Goal: Check status: Check status

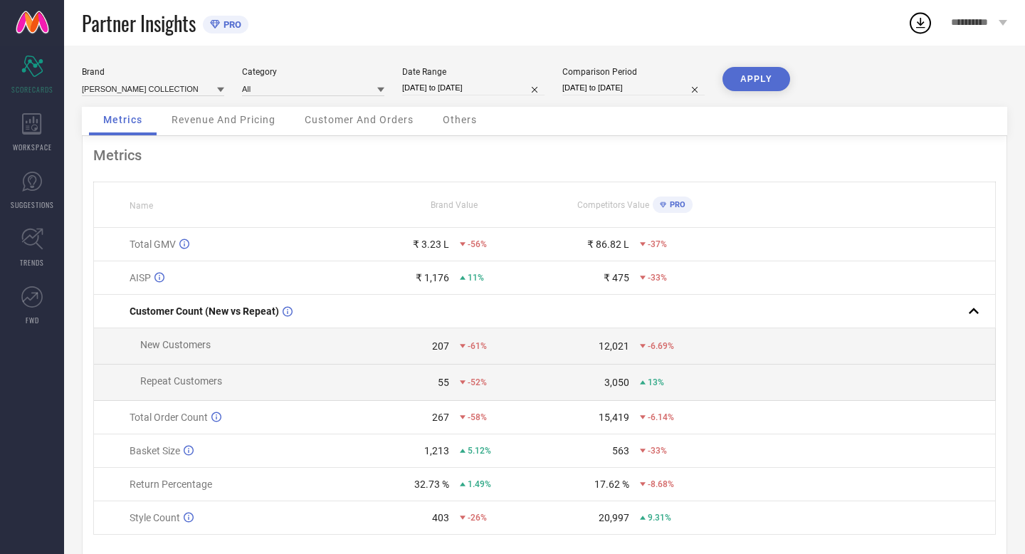
select select "6"
select select "2025"
select select "7"
select select "2025"
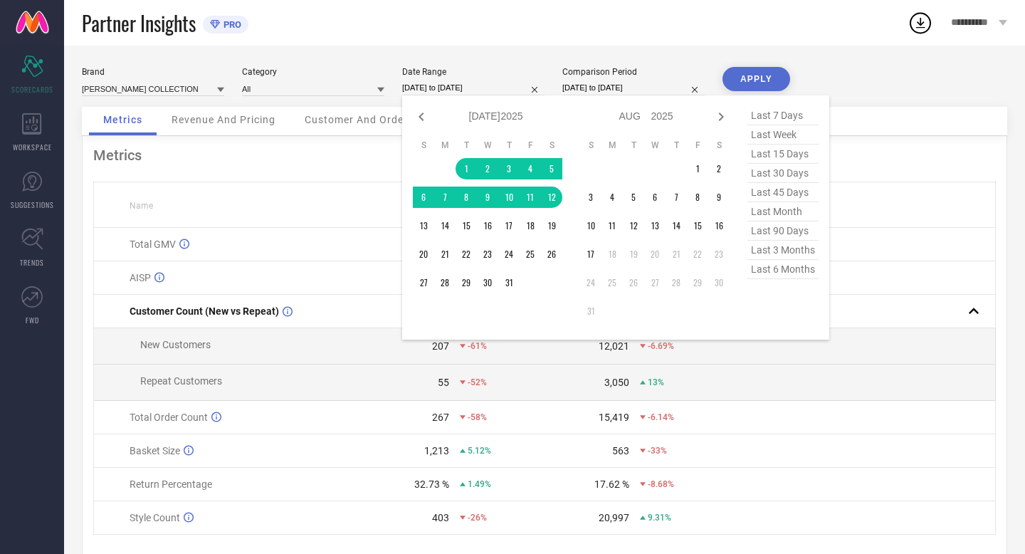
click at [509, 86] on input "[DATE] to [DATE]" at bounding box center [473, 87] width 142 height 15
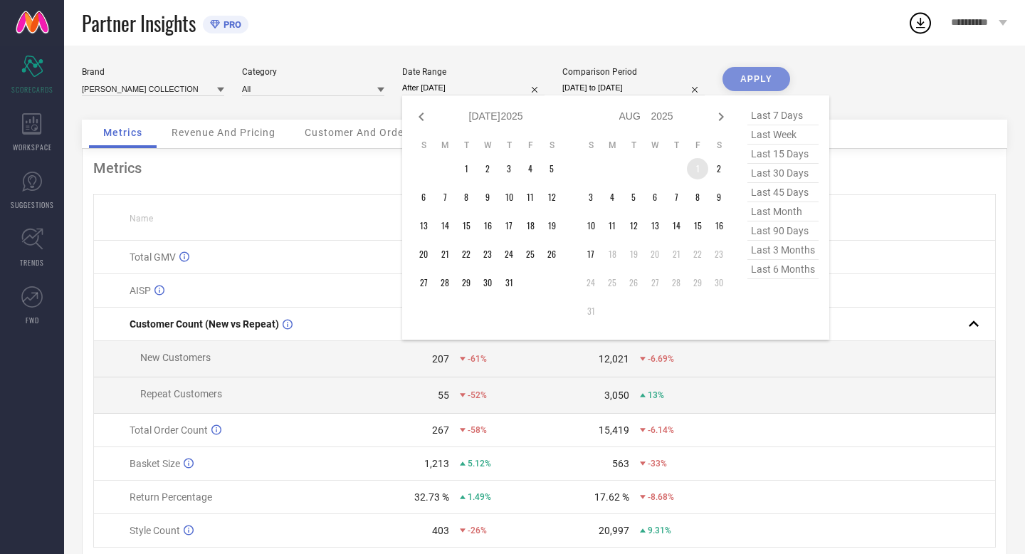
click at [695, 166] on td "1" at bounding box center [697, 168] width 21 height 21
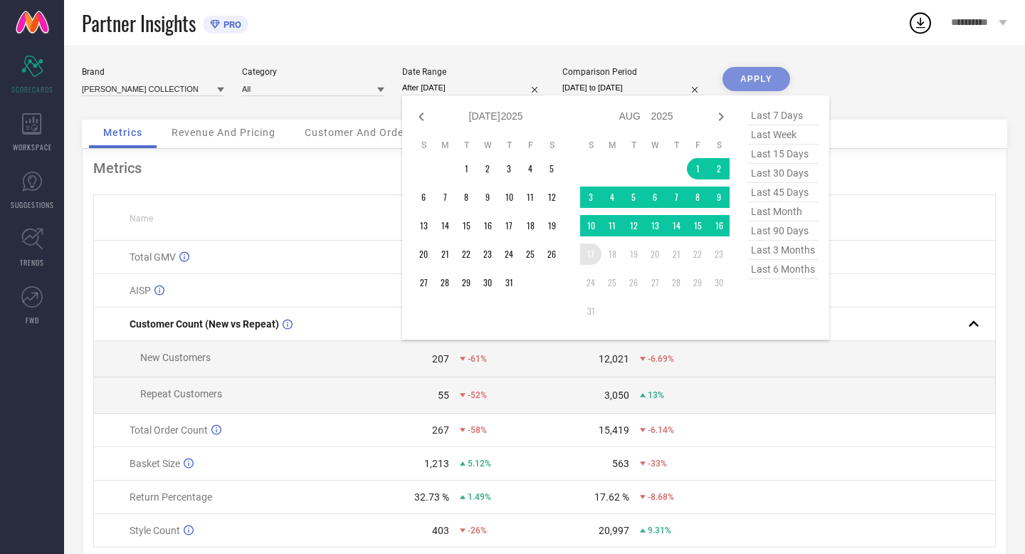
type input "[DATE] to [DATE]"
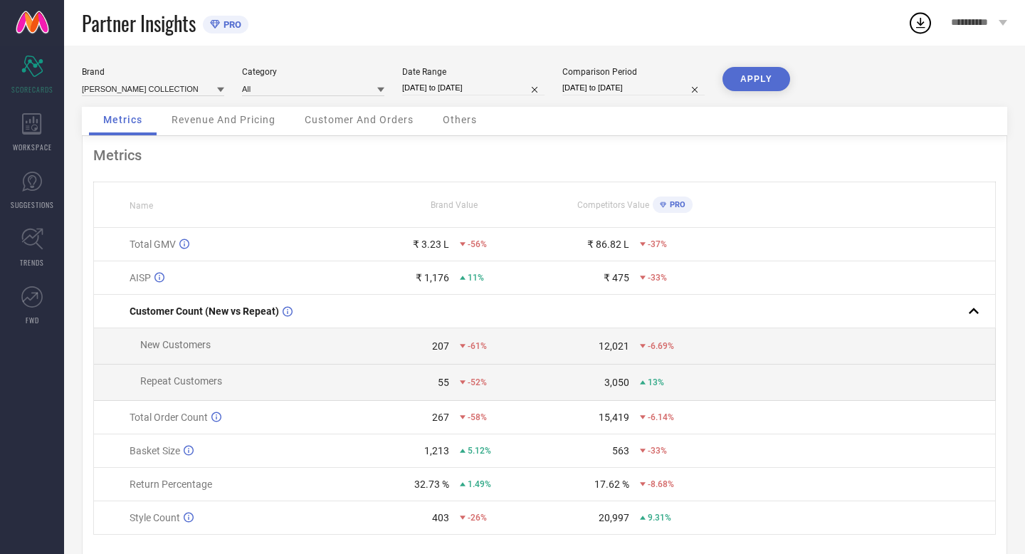
click at [677, 79] on div "Comparison Period [DATE] to [DATE]" at bounding box center [633, 81] width 142 height 29
select select "6"
select select "2024"
select select "7"
select select "2024"
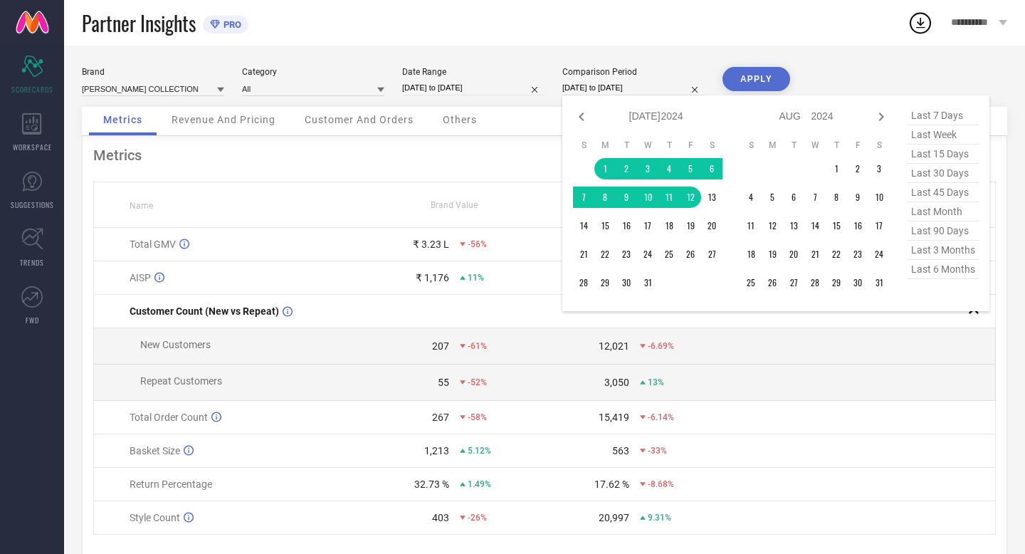
click at [666, 85] on input "[DATE] to [DATE]" at bounding box center [633, 87] width 142 height 15
click at [833, 164] on td "1" at bounding box center [835, 168] width 21 height 21
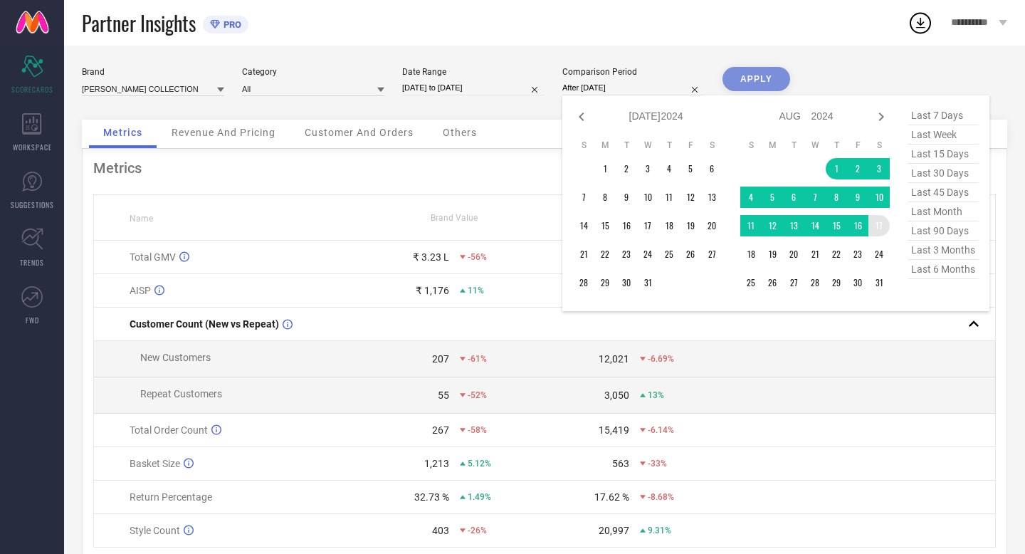
type input "[DATE] to [DATE]"
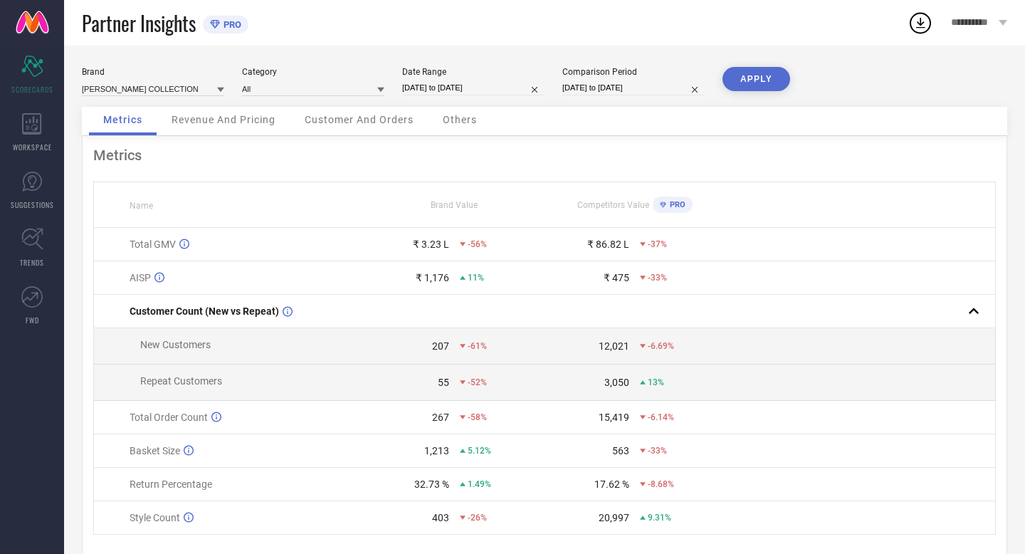
click at [744, 76] on button "APPLY" at bounding box center [756, 79] width 68 height 24
click at [277, 84] on input at bounding box center [313, 88] width 142 height 15
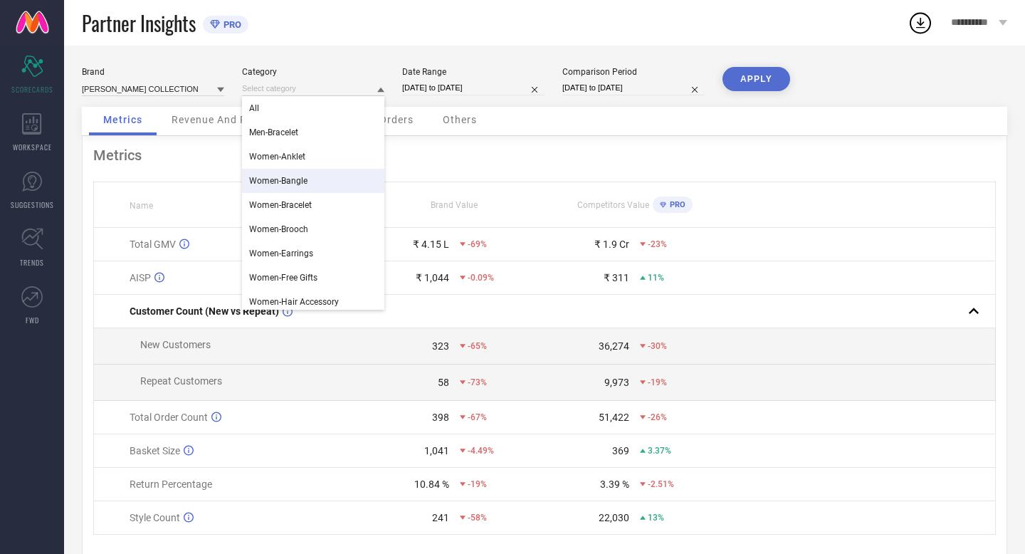
click at [286, 176] on span "Women-Bangle" at bounding box center [278, 181] width 58 height 10
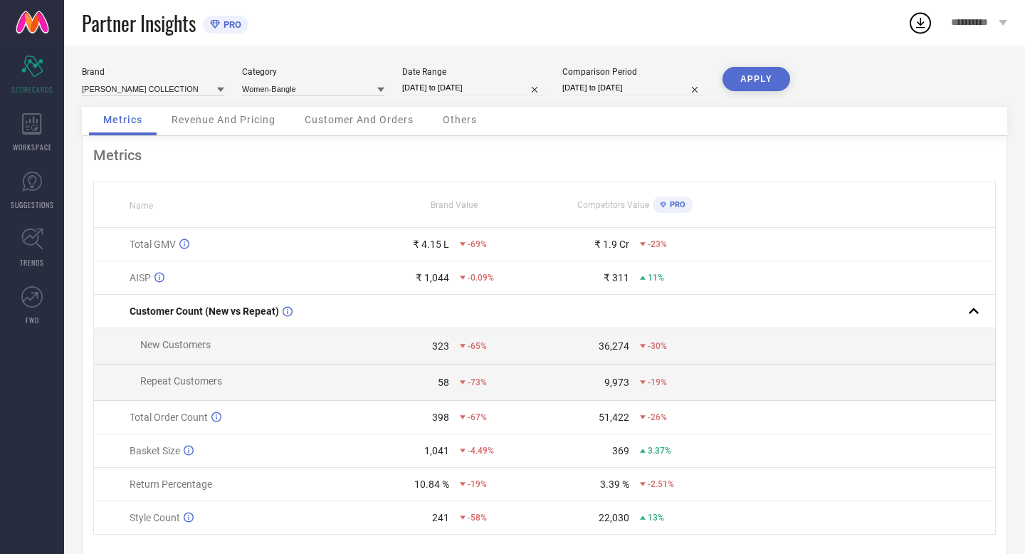
click at [772, 75] on button "APPLY" at bounding box center [756, 79] width 68 height 24
click at [752, 22] on div "Partner Insights PRO" at bounding box center [494, 23] width 825 height 46
